Goal: Check status

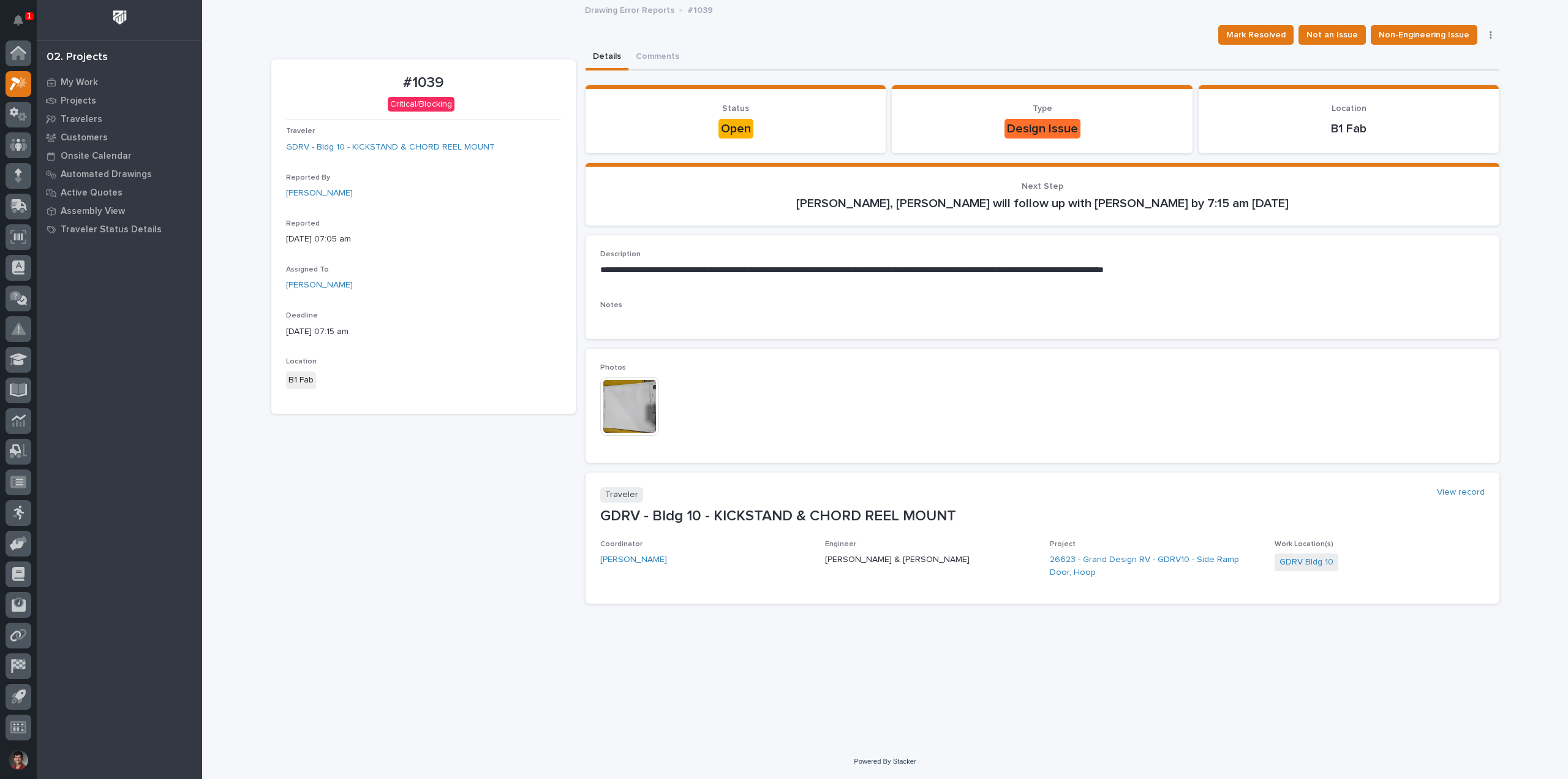
click at [607, 391] on img at bounding box center [630, 406] width 59 height 59
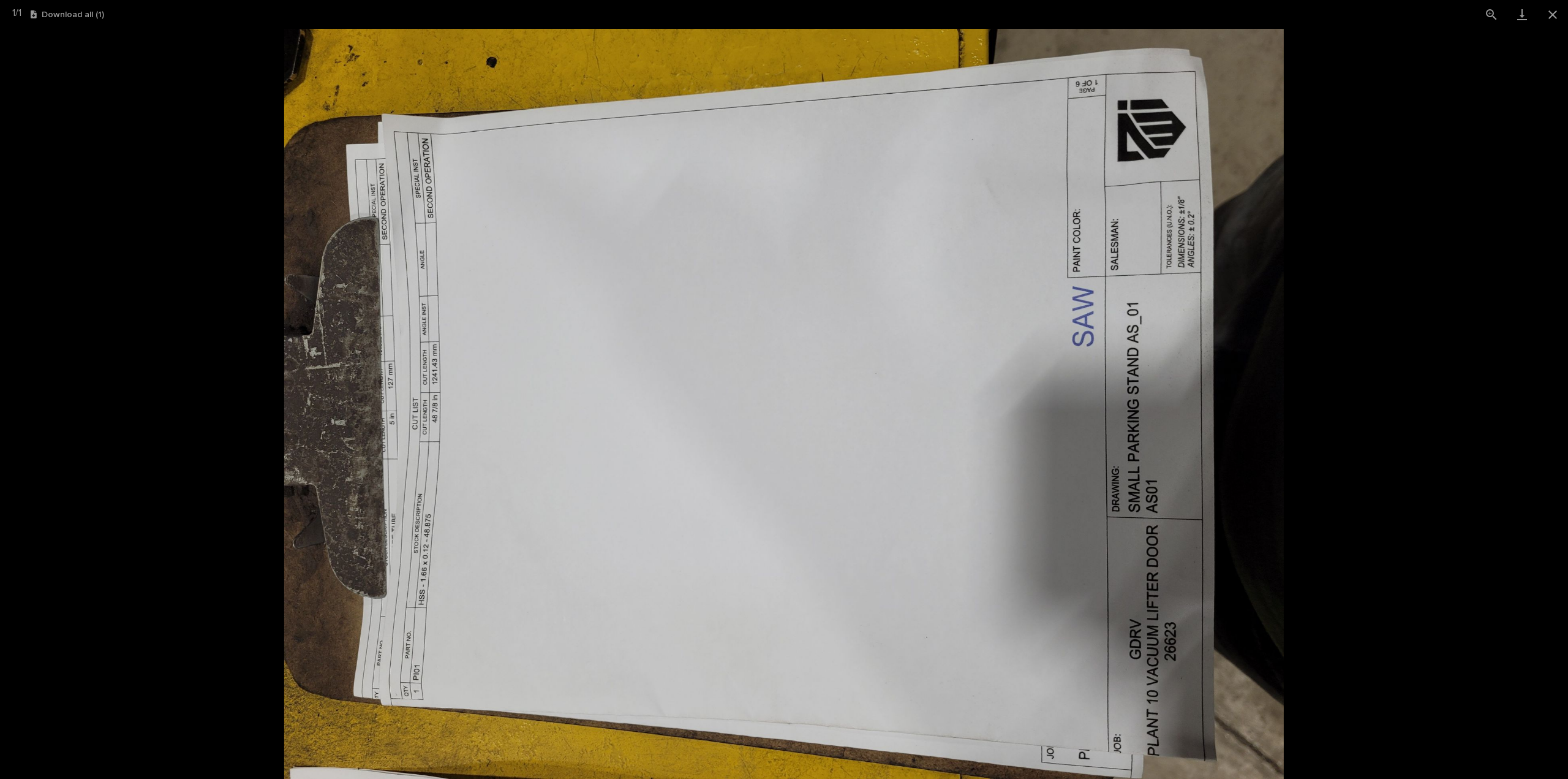
click at [1394, 440] on picture at bounding box center [784, 403] width 1568 height 750
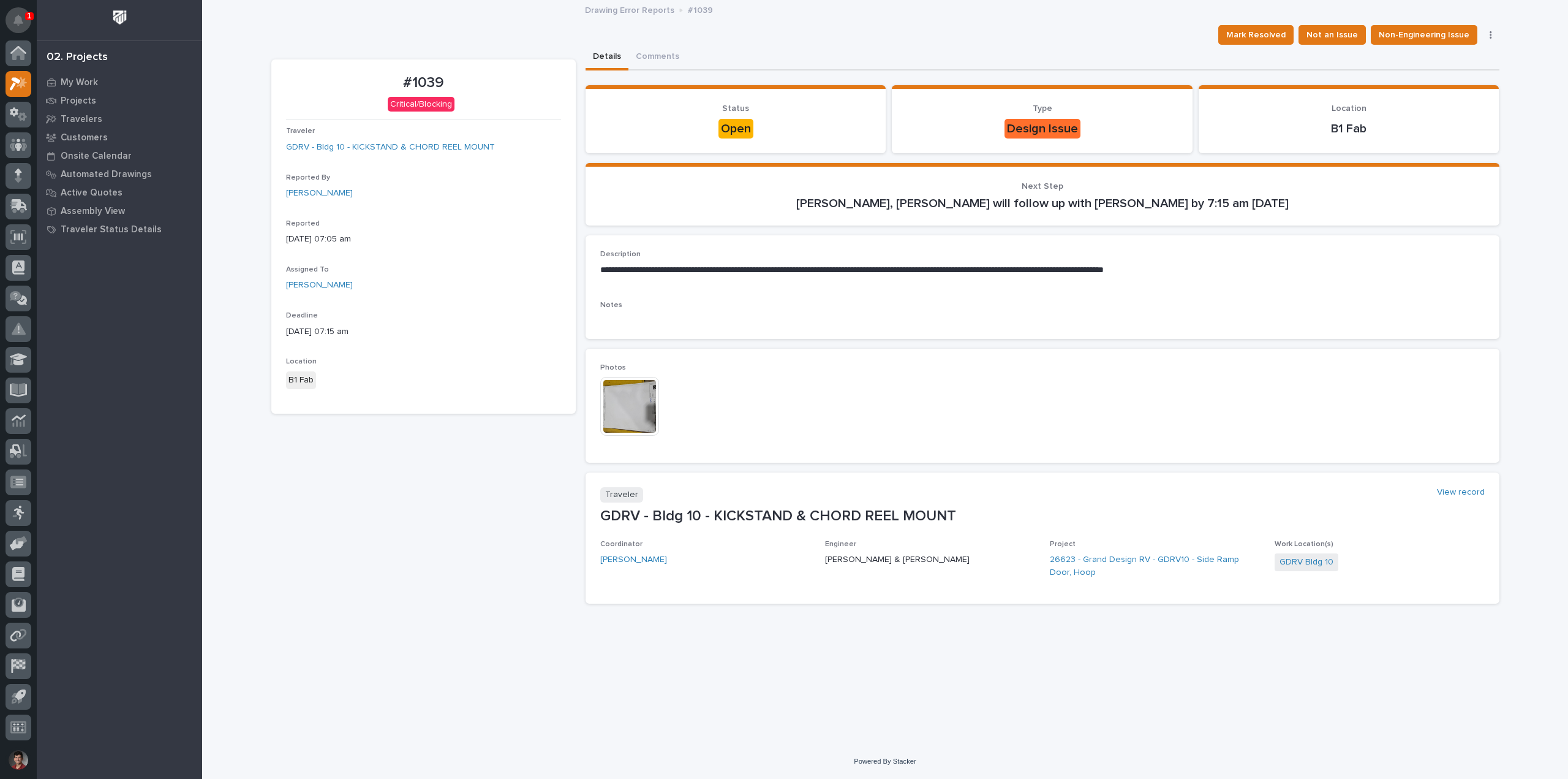
click at [19, 11] on button "Notifications" at bounding box center [19, 20] width 26 height 26
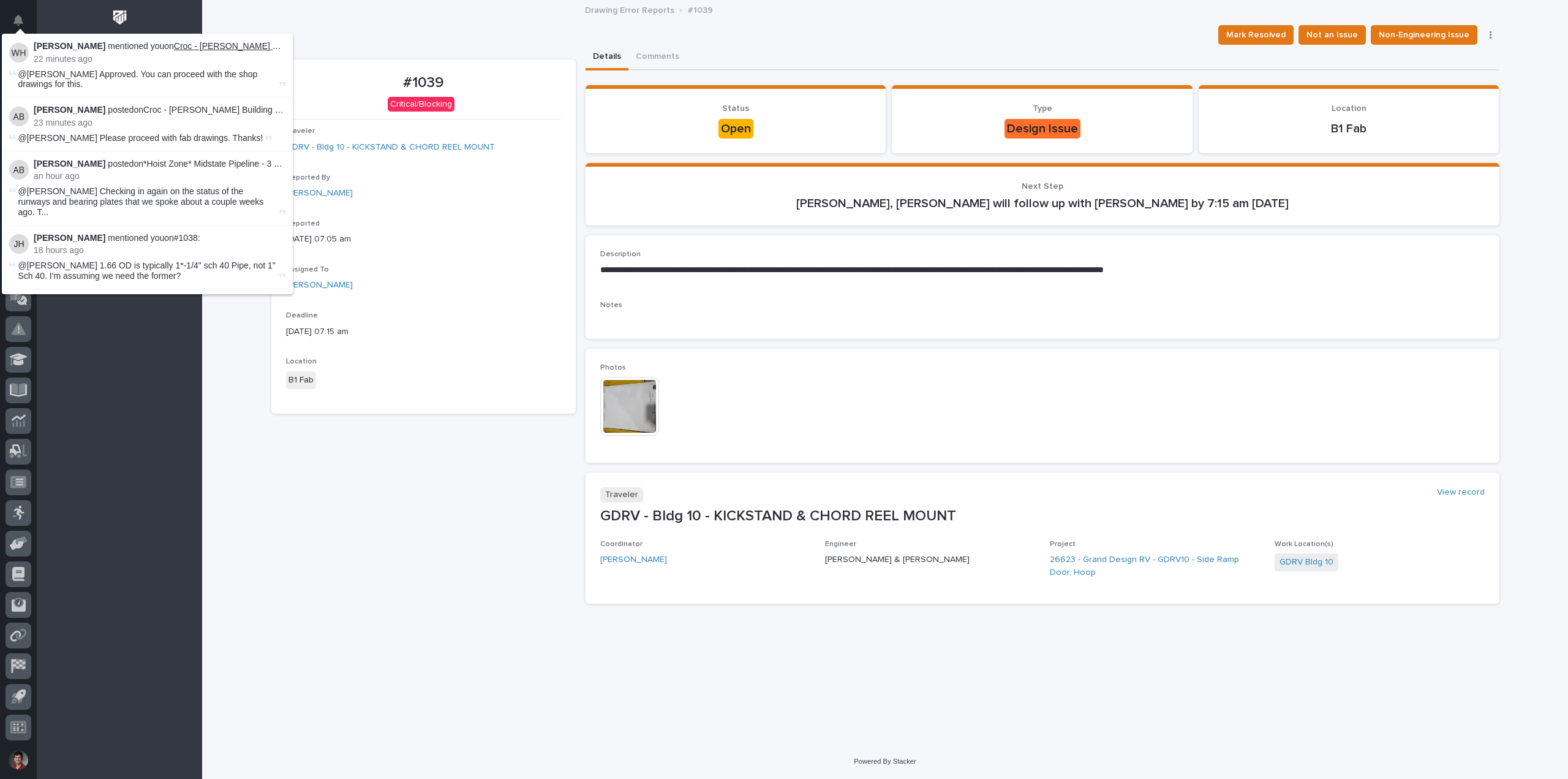
click at [209, 43] on link "Croc - [PERSON_NAME] Building - 2 Ton Crane System" at bounding box center [281, 46] width 214 height 10
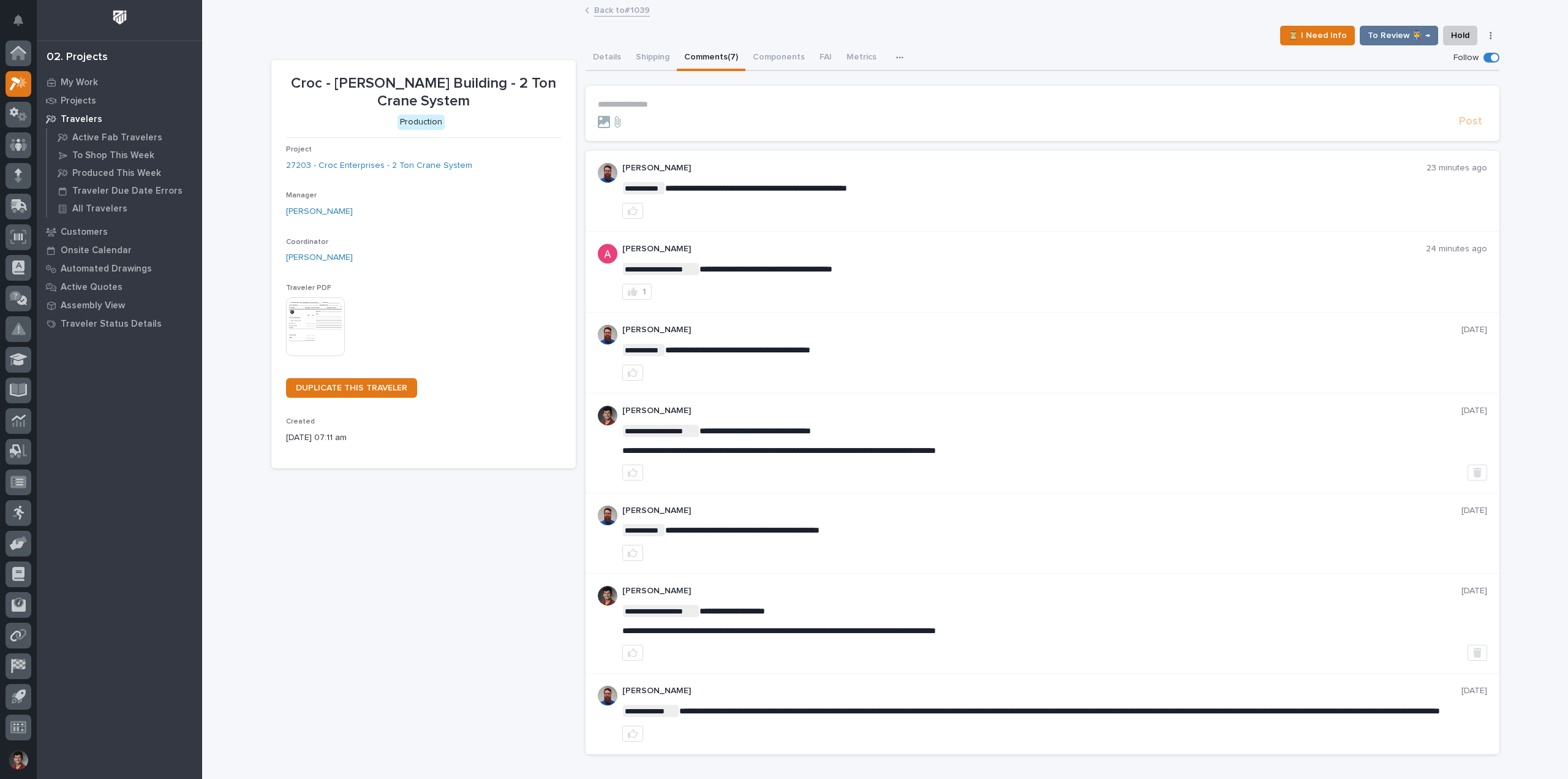
click at [633, 1] on div "**********" at bounding box center [886, 383] width 1228 height 763
click at [622, 4] on link "Back to #1039" at bounding box center [622, 9] width 56 height 14
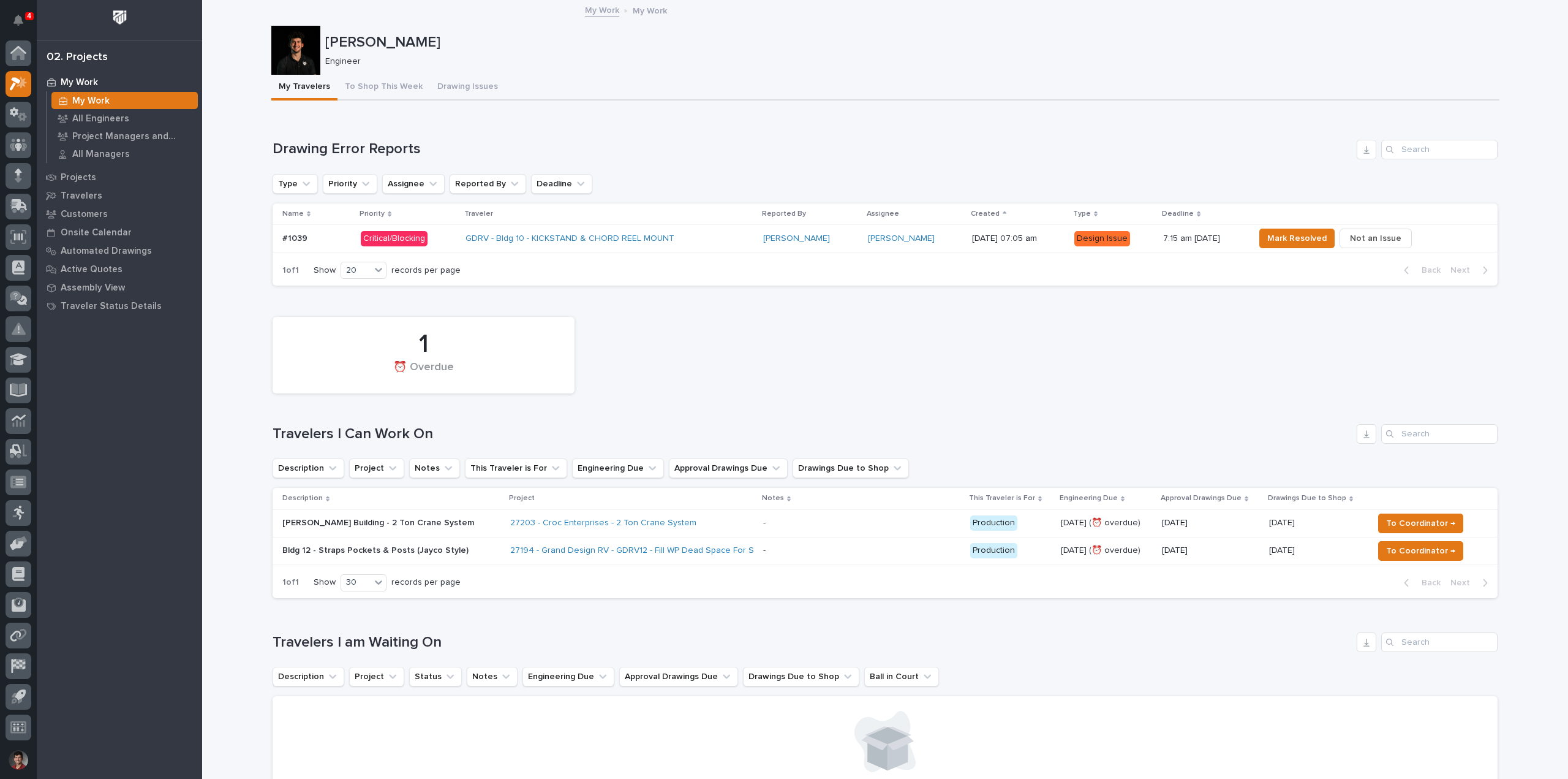
drag, startPoint x: 876, startPoint y: 351, endPoint x: 851, endPoint y: 344, distance: 26.0
click at [876, 351] on div "1 ⏰ Overdue" at bounding box center [885, 355] width 1237 height 89
click at [975, 231] on div "[DATE] 07:05 am" at bounding box center [1018, 237] width 92 height 13
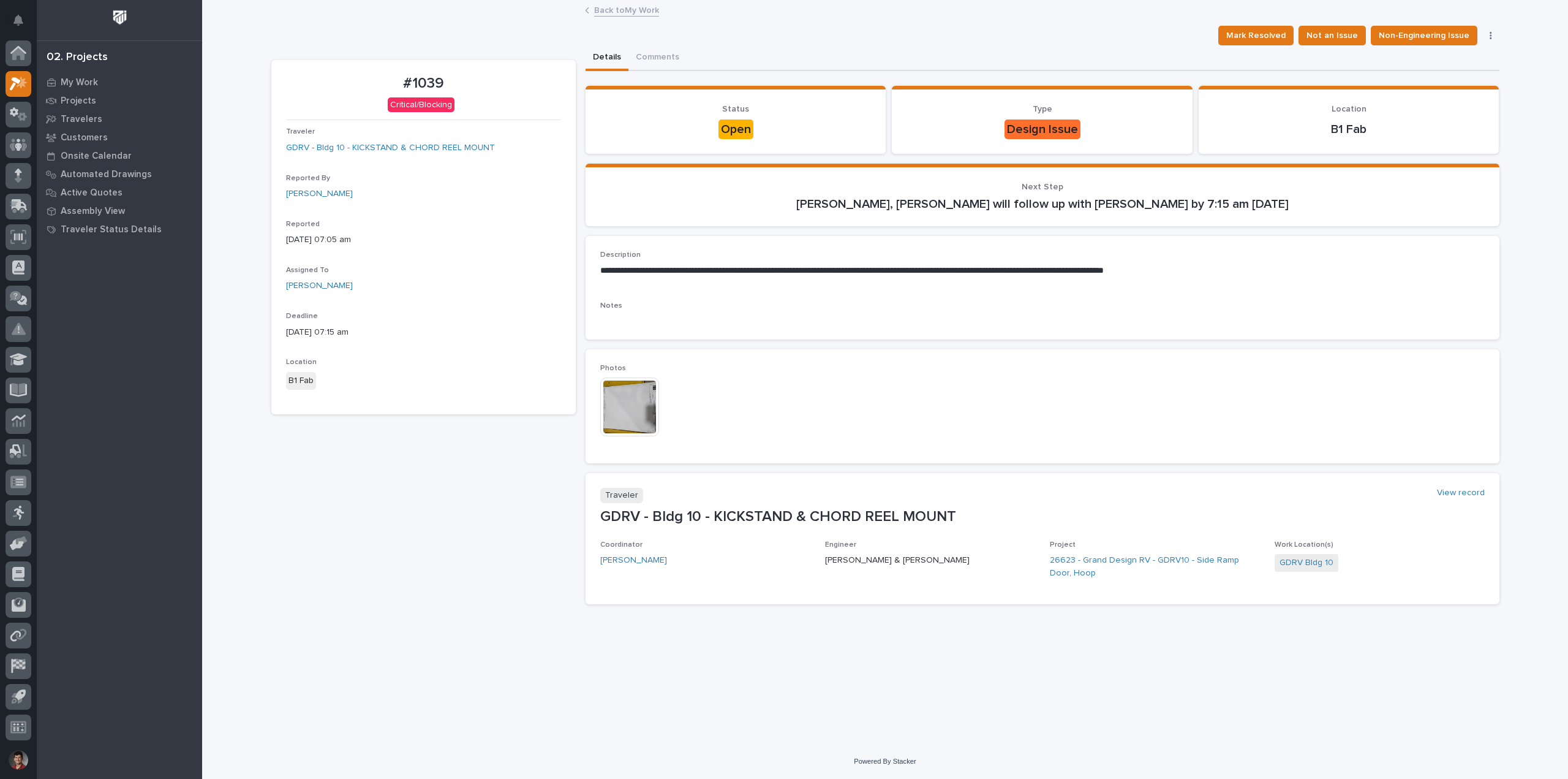
click at [531, 564] on div "#1039 Critical/Blocking Traveler GDRV - Bldg 10 - KICKSTAND & CHORD REEL MOUNT …" at bounding box center [423, 336] width 304 height 554
